Goal: Task Accomplishment & Management: Complete application form

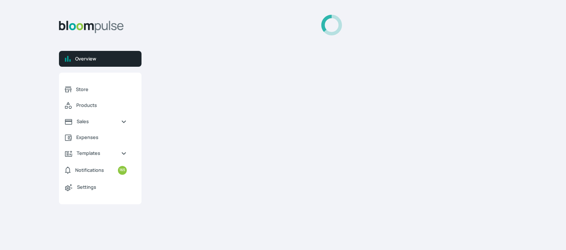
select select "2025"
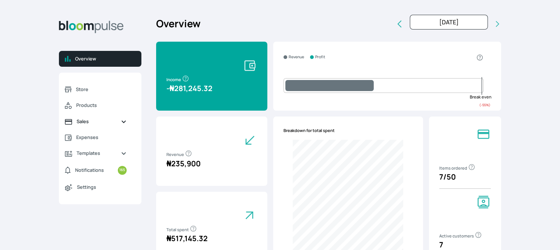
click at [80, 121] on span "Sales" at bounding box center [96, 121] width 38 height 7
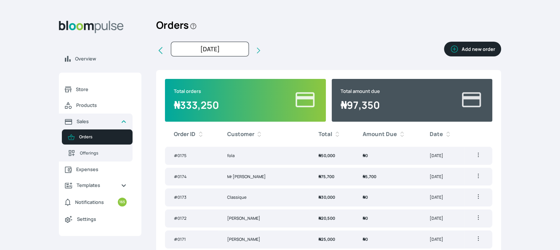
click at [492, 47] on button "Add new order" at bounding box center [472, 49] width 57 height 15
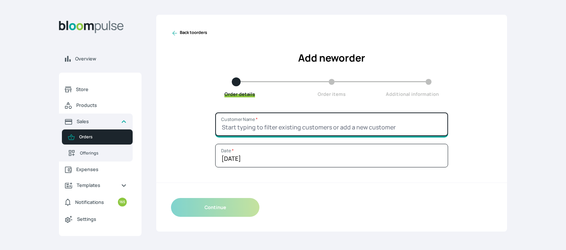
click at [270, 132] on input "Customer Name *" at bounding box center [331, 124] width 233 height 24
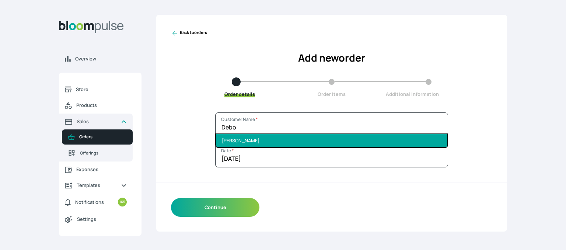
click at [269, 139] on li "[PERSON_NAME]" at bounding box center [331, 140] width 231 height 13
type input "[PERSON_NAME]"
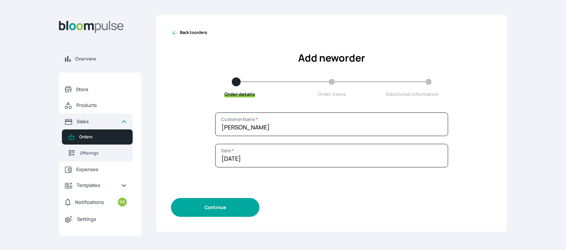
click at [194, 210] on button "Continue" at bounding box center [215, 207] width 88 height 19
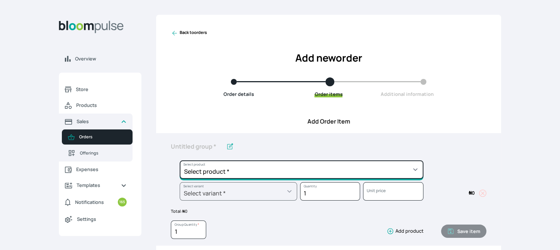
click at [245, 171] on select "Select product * Cake Decoration for 8inches High Chocolate oil based Round Cak…" at bounding box center [302, 169] width 244 height 18
select select "a288c6ae-7a33-4d48-9e4d-feb53a4d1c56"
click at [180, 160] on select "Select product * Cake Decoration for 8inches High Chocolate oil based Round Cak…" at bounding box center [302, 169] width 244 height 18
type input "Pound Round Cake"
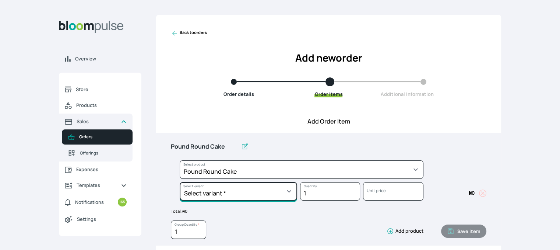
click at [270, 190] on select "Select variant * 10inches 11inches 12inches 13inches 14inches 6inches 7inches 8…" at bounding box center [239, 191] width 118 height 18
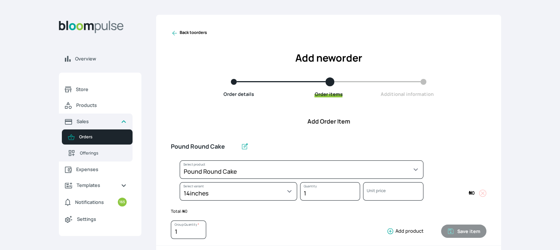
select select "a288c6ae-7a33-4d48-9e4d-feb53a4d1c56"
select select "bbe15f43-c81b-4217-b2b4-78b58db137bb"
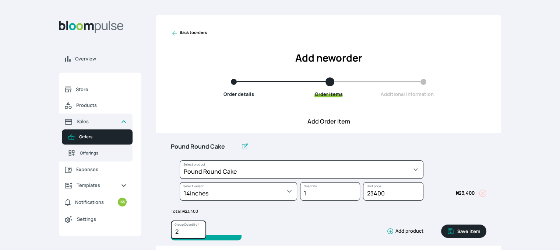
click at [200, 228] on input "2" at bounding box center [188, 229] width 35 height 18
click at [200, 228] on input "3" at bounding box center [188, 229] width 35 height 18
click at [202, 229] on input "4" at bounding box center [188, 229] width 35 height 18
type input "5"
click at [201, 229] on input "5" at bounding box center [188, 229] width 35 height 18
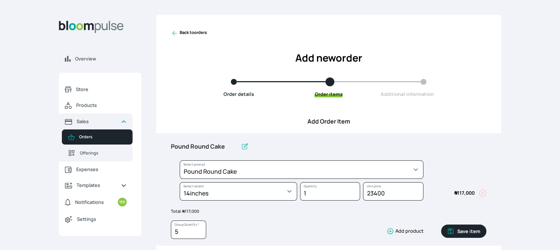
click at [463, 229] on button "Save item" at bounding box center [463, 230] width 45 height 13
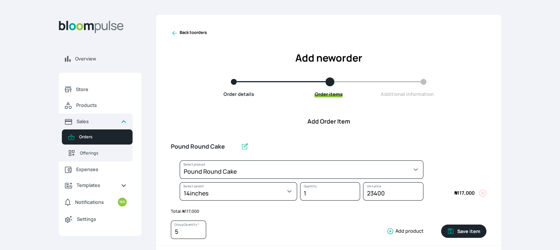
type input "1"
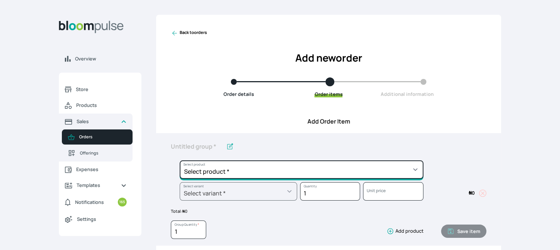
click at [266, 170] on select "Select product * Cake Decoration for 8inches High Chocolate oil based Round Cak…" at bounding box center [302, 169] width 244 height 18
select select "a288c6ae-7a33-4d48-9e4d-feb53a4d1c56"
click at [180, 160] on select "Select product * Cake Decoration for 8inches High Chocolate oil based Round Cak…" at bounding box center [302, 169] width 244 height 18
type input "Pound Round Cake"
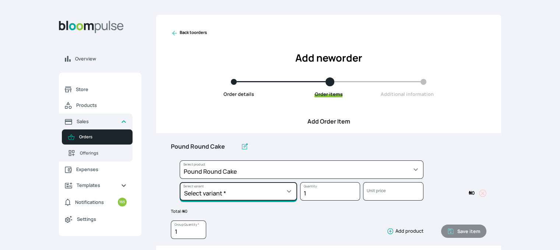
click at [256, 192] on select "Select variant * 10inches 11inches 12inches 13inches 14inches 6inches 7inches 8…" at bounding box center [239, 191] width 118 height 18
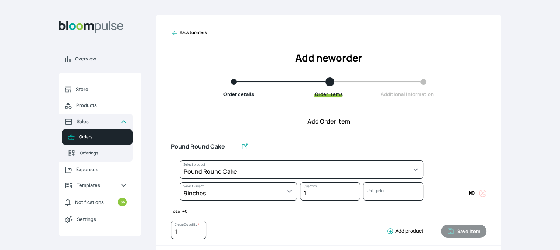
select select "a288c6ae-7a33-4d48-9e4d-feb53a4d1c56"
select select "90104d7c-91f6-4a51-97f2-62ef757fae1a"
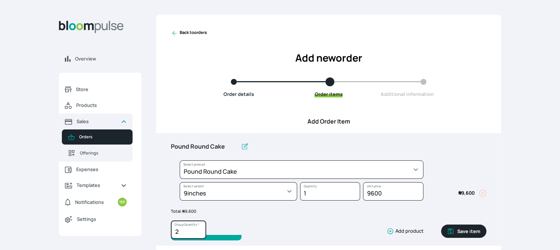
click at [200, 228] on input "2" at bounding box center [188, 229] width 35 height 18
click at [200, 228] on input "3" at bounding box center [188, 229] width 35 height 18
type input "4"
click at [200, 228] on input "4" at bounding box center [188, 229] width 35 height 18
click at [471, 230] on button "Save item" at bounding box center [463, 230] width 45 height 13
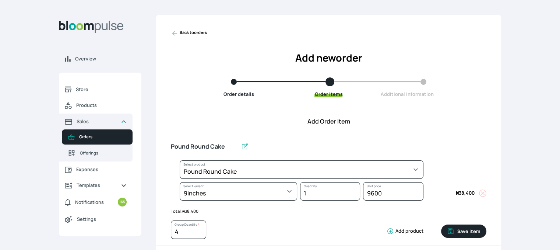
type input "1"
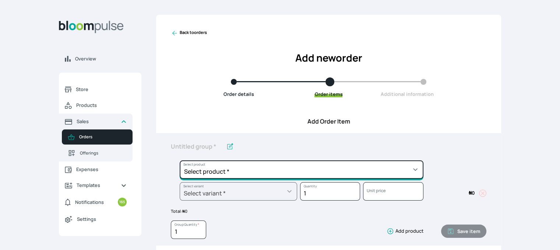
click at [330, 170] on select "Select product * Cake Decoration for 8inches High Chocolate oil based Round Cak…" at bounding box center [302, 169] width 244 height 18
select select "a288c6ae-7a33-4d48-9e4d-feb53a4d1c56"
click at [180, 160] on select "Select product * Cake Decoration for 8inches High Chocolate oil based Round Cak…" at bounding box center [302, 169] width 244 height 18
type input "Pound Round Cake"
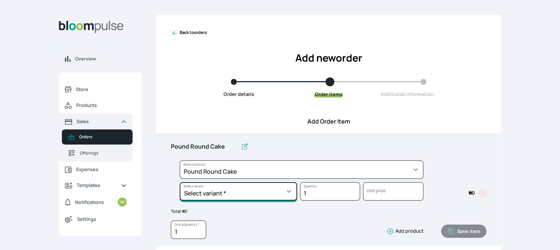
click at [288, 195] on select "Select variant * 10inches 11inches 12inches 13inches 14inches 6inches 7inches 8…" at bounding box center [239, 191] width 118 height 18
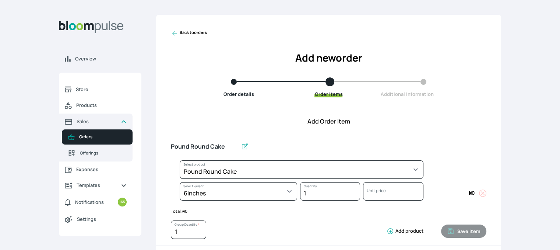
select select "a288c6ae-7a33-4d48-9e4d-feb53a4d1c56"
select select "aea4e495-404d-4082-b042-f4043adda4db"
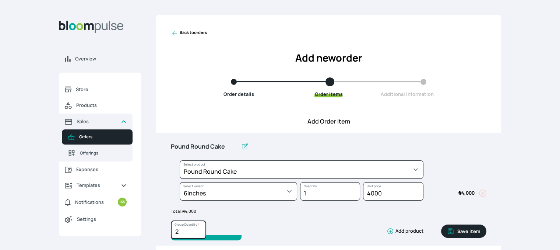
click at [199, 229] on input "2" at bounding box center [188, 229] width 35 height 18
click at [199, 229] on input "3" at bounding box center [188, 229] width 35 height 18
click at [199, 229] on input "4" at bounding box center [188, 229] width 35 height 18
type input "5"
click at [199, 228] on input "5" at bounding box center [188, 229] width 35 height 18
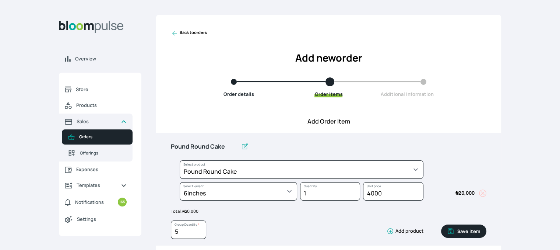
click at [478, 232] on button "Save item" at bounding box center [463, 230] width 45 height 13
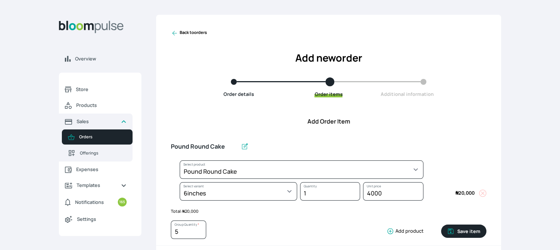
type input "1"
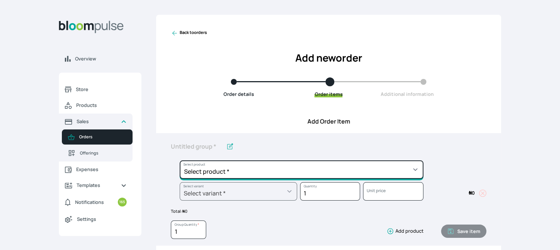
click at [389, 166] on select "Select product * Cake Decoration for 8inches High Chocolate oil based Round Cak…" at bounding box center [302, 169] width 244 height 18
select select "645c6260-b6bb-4351-a585-2a2a1086c83c"
click at [180, 160] on select "Select product * Cake Decoration for 8inches High Chocolate oil based Round Cak…" at bounding box center [302, 169] width 244 height 18
type input "Swiss Meringue Buttercream"
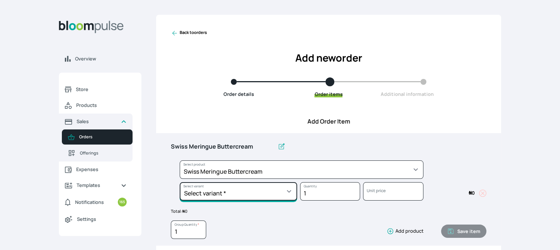
click at [279, 194] on select "Select variant * 1 batch Half batch" at bounding box center [239, 191] width 118 height 18
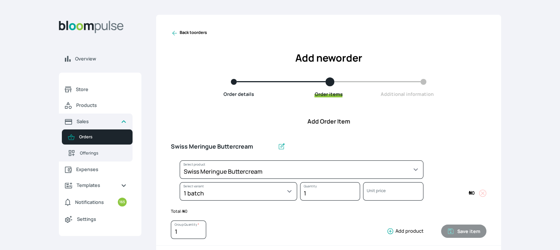
select select "645c6260-b6bb-4351-a585-2a2a1086c83c"
select select "c678bb25-e8eb-455c-a81d-4e3ae4155a32"
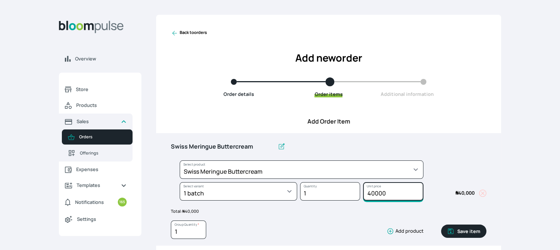
drag, startPoint x: 396, startPoint y: 193, endPoint x: 354, endPoint y: 196, distance: 42.8
click at [354, 196] on div "Select product * Cake Decoration for 8inches High Chocolate oil based Round Cak…" at bounding box center [329, 181] width 316 height 43
type input "60000"
click at [474, 232] on button "Save item" at bounding box center [463, 230] width 45 height 13
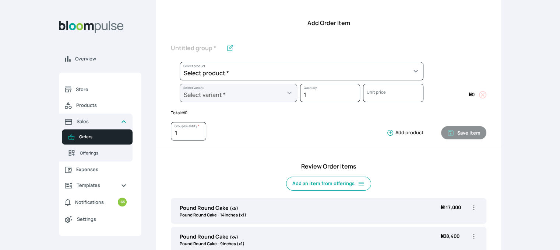
scroll to position [95, 0]
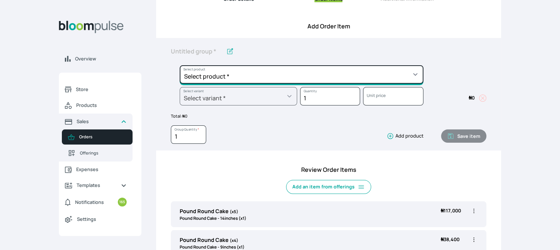
click at [346, 77] on select "Select product * Cake Decoration for 8inches High Chocolate oil based Round Cak…" at bounding box center [302, 74] width 244 height 18
select select "8010db02-07cd-44bd-8936-1cca38eae19c"
click at [180, 65] on select "Select product * Cake Decoration for 8inches High Chocolate oil based Round Cak…" at bounding box center [302, 74] width 244 height 18
type input "Fondant 1 Recipe"
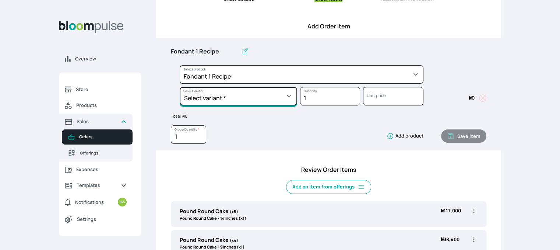
click at [220, 93] on select "Select variant * Regular" at bounding box center [239, 96] width 118 height 18
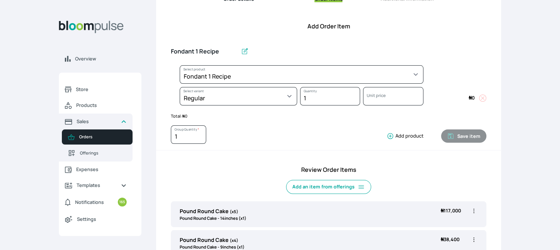
select select "8010db02-07cd-44bd-8936-1cca38eae19c"
select select "42ad62f1-0410-4207-9b65-65b7136d5369"
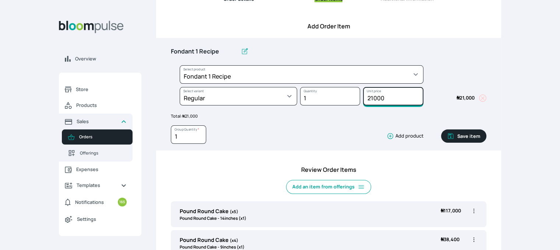
drag, startPoint x: 371, startPoint y: 99, endPoint x: 367, endPoint y: 101, distance: 4.8
click at [367, 101] on input "21000" at bounding box center [393, 96] width 60 height 18
click at [373, 101] on input "31000" at bounding box center [393, 96] width 60 height 18
type input "31500"
click at [464, 138] on button "Save item" at bounding box center [463, 135] width 45 height 13
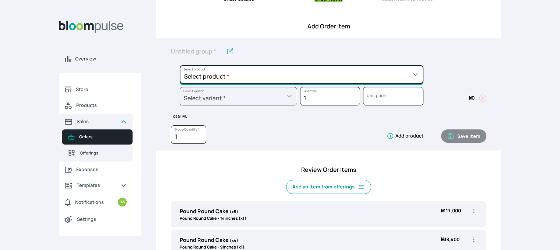
click at [400, 76] on select "Select product * Cake Decoration for 8inches High Chocolate oil based Round Cak…" at bounding box center [302, 74] width 244 height 18
select select "023b730d-bc46-477e-b7f7-d3522e7f455b"
click at [180, 65] on select "Select product * Cake Decoration for 8inches High Chocolate oil based Round Cak…" at bounding box center [302, 74] width 244 height 18
type input "Cake Decoration for 8inches High"
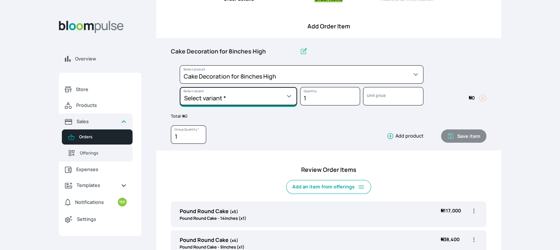
click at [276, 98] on select "Select variant * Basic Complex Regular" at bounding box center [239, 96] width 118 height 18
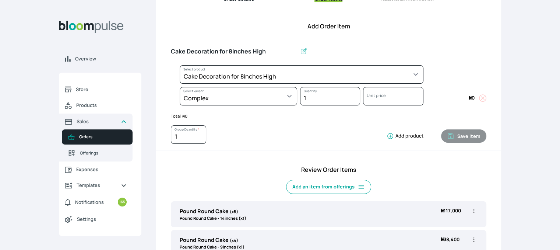
select select "023b730d-bc46-477e-b7f7-d3522e7f455b"
select select "dbb9cdde-0e9e-4f5c-891f-81d6220c5e38"
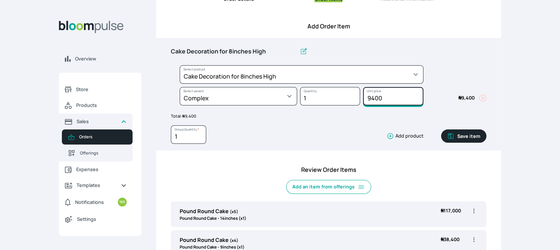
drag, startPoint x: 385, startPoint y: 95, endPoint x: 352, endPoint y: 94, distance: 32.8
click at [352, 94] on div "Select product * Cake Decoration for 8inches High Chocolate oil based Round Cak…" at bounding box center [329, 86] width 316 height 43
type input "25000"
click at [476, 134] on button "Save item" at bounding box center [463, 135] width 45 height 13
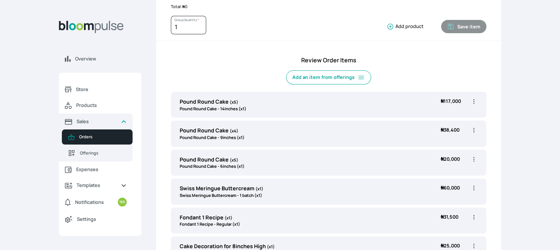
scroll to position [245, 0]
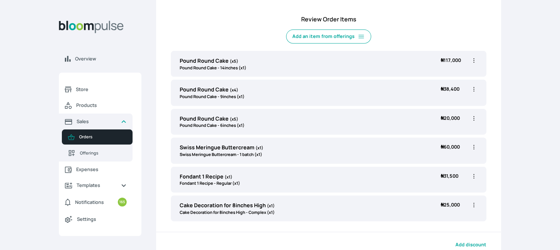
click at [473, 204] on icon "button" at bounding box center [474, 204] width 7 height 7
click at [439, 220] on span "Edit" at bounding box center [445, 219] width 53 height 7
type input "Cake Decoration for 8inches High"
select select "023b730d-bc46-477e-b7f7-d3522e7f455b"
select select "dbb9cdde-0e9e-4f5c-891f-81d6220c5e38"
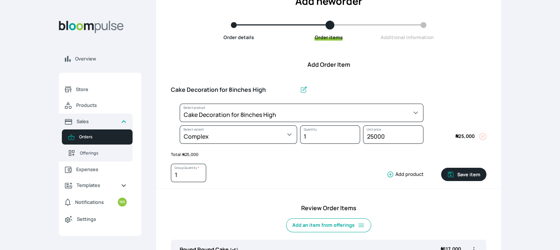
scroll to position [0, 0]
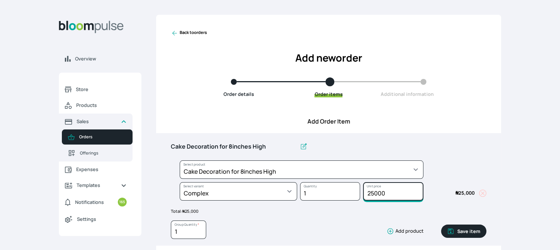
drag, startPoint x: 375, startPoint y: 193, endPoint x: 371, endPoint y: 195, distance: 4.0
click at [371, 195] on input "25000" at bounding box center [393, 191] width 60 height 18
click at [389, 195] on input "25000" at bounding box center [393, 191] width 60 height 18
drag, startPoint x: 389, startPoint y: 193, endPoint x: 375, endPoint y: 197, distance: 14.1
click at [375, 197] on input "25000" at bounding box center [393, 191] width 60 height 18
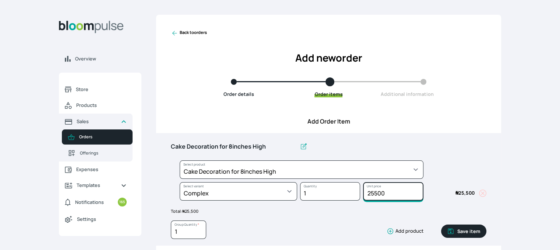
type input "25500"
click at [462, 228] on button "Save item" at bounding box center [463, 230] width 45 height 13
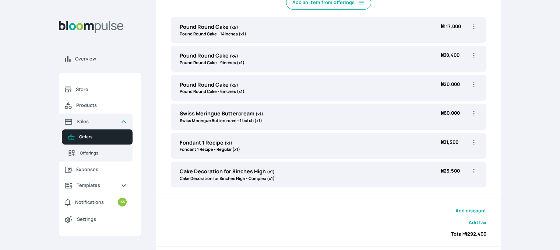
scroll to position [289, 0]
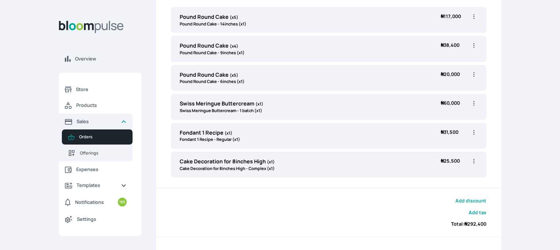
click at [475, 160] on icon "button" at bounding box center [474, 160] width 7 height 7
click at [450, 175] on span "Edit" at bounding box center [445, 175] width 53 height 7
type input "Cake Decoration for 8inches High"
select select "023b730d-bc46-477e-b7f7-d3522e7f455b"
select select "dbb9cdde-0e9e-4f5c-891f-81d6220c5e38"
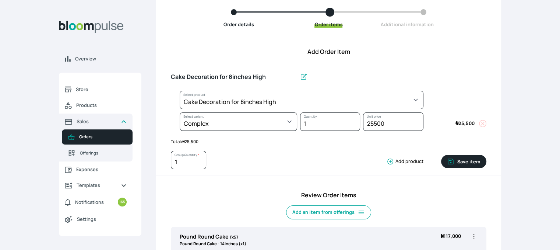
scroll to position [69, 0]
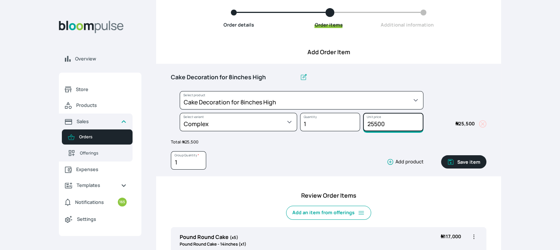
drag, startPoint x: 387, startPoint y: 125, endPoint x: 363, endPoint y: 123, distance: 23.7
click at [363, 123] on input "25500" at bounding box center [393, 122] width 60 height 18
type input "30000"
click at [457, 164] on button "Save item" at bounding box center [463, 161] width 45 height 13
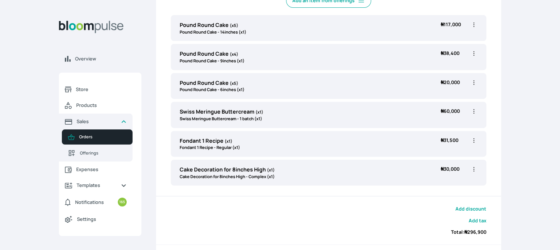
scroll to position [283, 0]
